Goal: Book appointment/travel/reservation

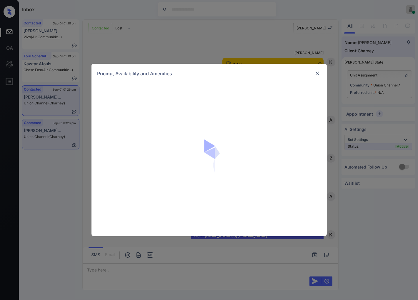
scroll to position [636, 0]
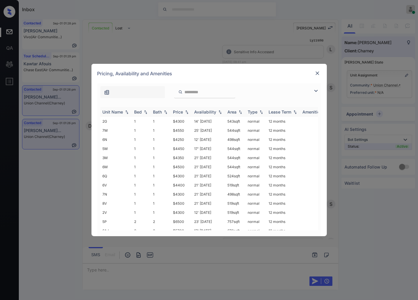
click at [186, 112] on img at bounding box center [187, 112] width 6 height 4
drag, startPoint x: 181, startPoint y: 121, endPoint x: 175, endPoint y: 121, distance: 5.6
click at [175, 121] on td "$4250" at bounding box center [181, 121] width 21 height 9
drag, startPoint x: 172, startPoint y: 121, endPoint x: 186, endPoint y: 121, distance: 13.8
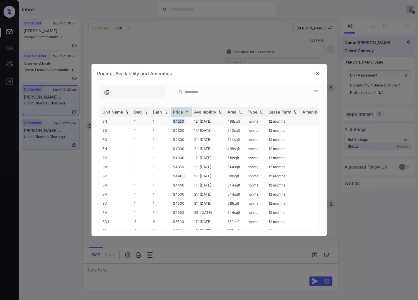
click at [186, 121] on td "$4250" at bounding box center [181, 121] width 21 height 9
copy td "$4250"
drag, startPoint x: 108, startPoint y: 240, endPoint x: 265, endPoint y: 101, distance: 210.3
click at [108, 240] on div "**********" at bounding box center [209, 150] width 418 height 300
click at [186, 111] on img at bounding box center [187, 112] width 6 height 4
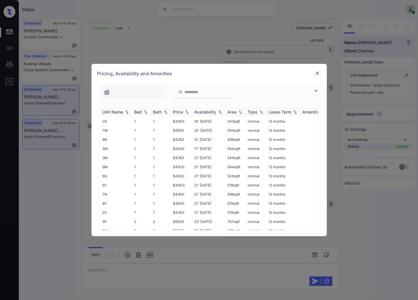
click at [186, 111] on img at bounding box center [187, 112] width 6 height 4
click at [184, 118] on td "$4250" at bounding box center [181, 121] width 21 height 9
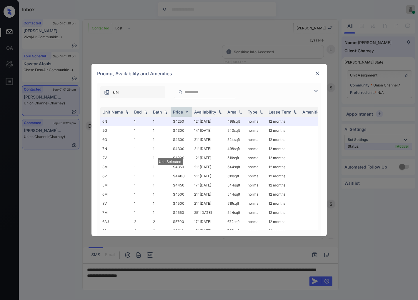
click at [317, 74] on img at bounding box center [318, 73] width 6 height 6
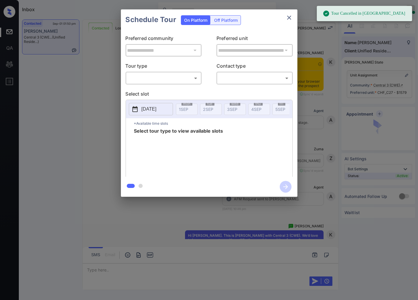
scroll to position [1515, 0]
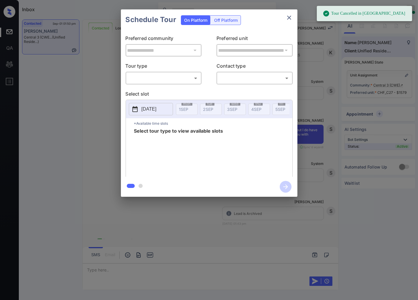
click at [170, 80] on body "Tour Cancelled in Knock Inbox Caroline Dacanay Online Set yourself offline Set …" at bounding box center [209, 150] width 418 height 300
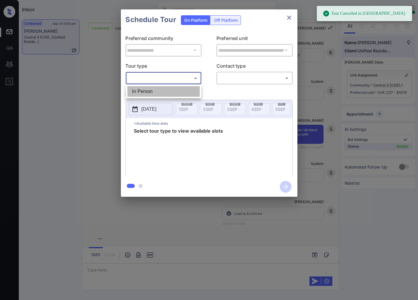
click at [169, 88] on li "In Person" at bounding box center [163, 91] width 72 height 11
type input "********"
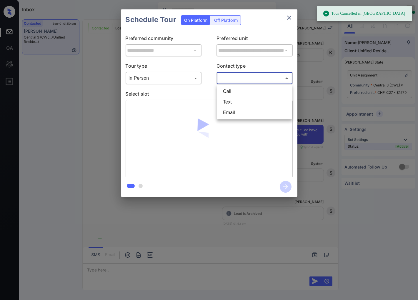
click at [237, 80] on body "Tour Cancelled in Knock Inbox Caroline Dacanay Online Set yourself offline Set …" at bounding box center [209, 150] width 418 height 300
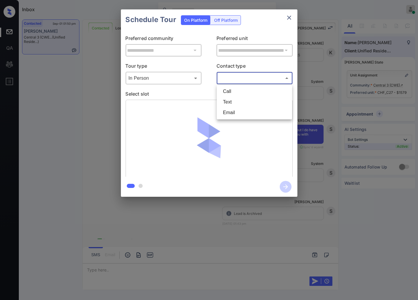
click at [237, 103] on li "Text" at bounding box center [254, 102] width 72 height 11
type input "****"
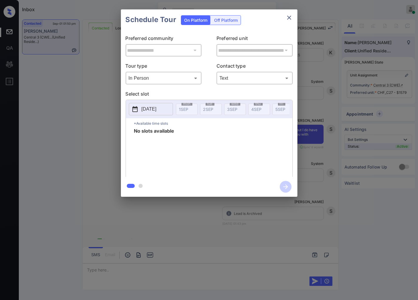
click at [157, 108] on p "[DATE]" at bounding box center [149, 109] width 15 height 7
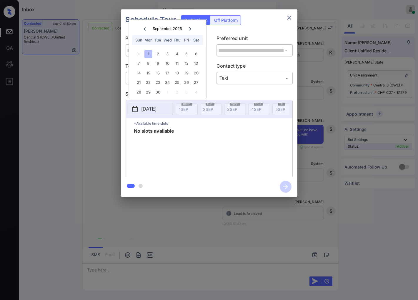
click at [112, 140] on div "**********" at bounding box center [209, 103] width 418 height 206
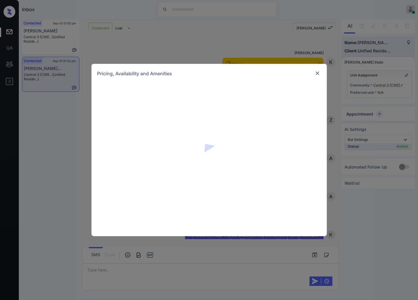
scroll to position [613, 0]
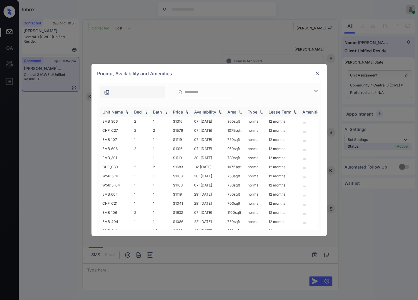
click at [188, 114] on div "Price" at bounding box center [181, 111] width 16 height 5
click at [183, 137] on td "$977" at bounding box center [181, 139] width 21 height 9
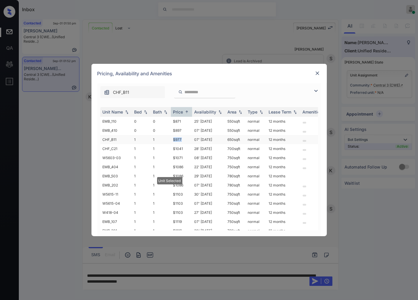
drag, startPoint x: 173, startPoint y: 137, endPoint x: 184, endPoint y: 139, distance: 11.0
click at [184, 139] on td "$977" at bounding box center [181, 139] width 21 height 9
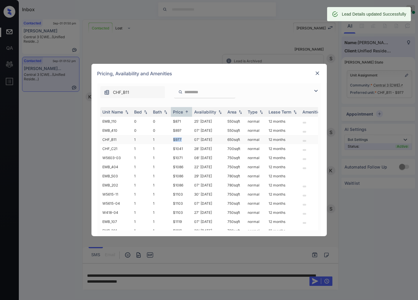
copy td "$977"
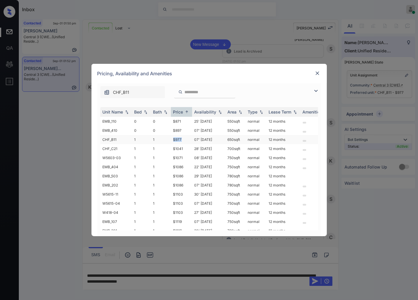
click at [187, 140] on td "$977" at bounding box center [181, 139] width 21 height 9
drag, startPoint x: 187, startPoint y: 140, endPoint x: 233, endPoint y: 122, distance: 49.7
click at [187, 140] on td "$977" at bounding box center [181, 139] width 21 height 9
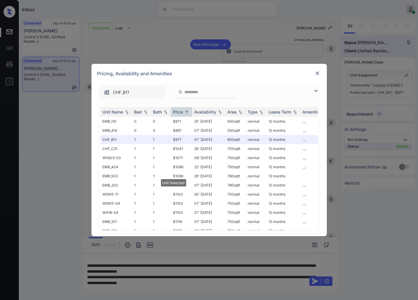
click at [316, 72] on img at bounding box center [318, 73] width 6 height 6
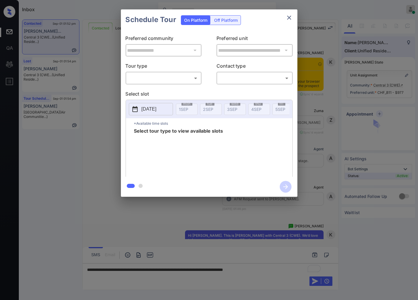
scroll to position [283, 0]
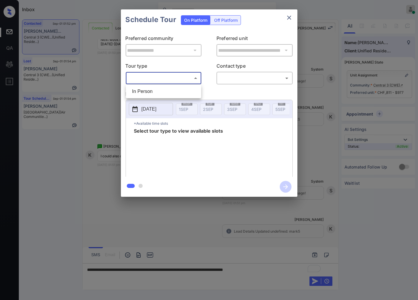
click at [160, 80] on body "Inbox [PERSON_NAME] Online Set yourself offline Set yourself on break Profile S…" at bounding box center [209, 150] width 418 height 300
click at [159, 94] on li "In Person" at bounding box center [163, 91] width 72 height 11
type input "********"
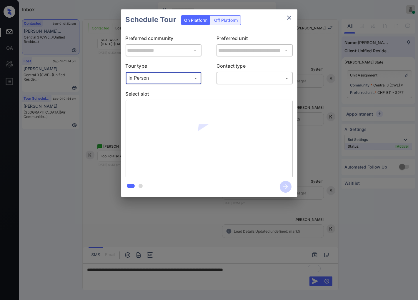
click at [227, 82] on body "Inbox [PERSON_NAME] Online Set yourself offline Set yourself on break Profile S…" at bounding box center [209, 150] width 418 height 300
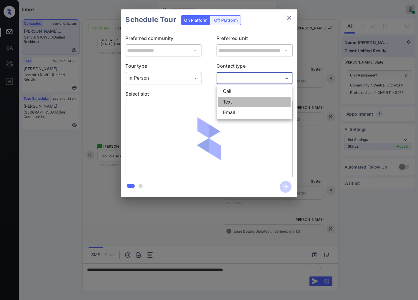
click at [230, 99] on li "Text" at bounding box center [254, 102] width 72 height 11
type input "****"
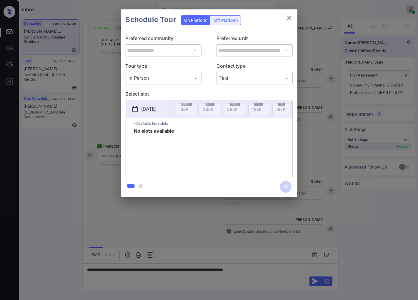
click at [281, 93] on p "Select slot" at bounding box center [209, 94] width 167 height 9
click at [167, 109] on button "[DATE]" at bounding box center [151, 109] width 44 height 12
click at [222, 109] on div "[DATE] [DATE] [DATE] [DATE] [DATE] [DATE] [DATE] [DATE] [DATE] [DATE] [DATE] [D…" at bounding box center [312, 109] width 1448 height 11
click at [308, 116] on div "**********" at bounding box center [209, 103] width 418 height 206
